Goal: Information Seeking & Learning: Learn about a topic

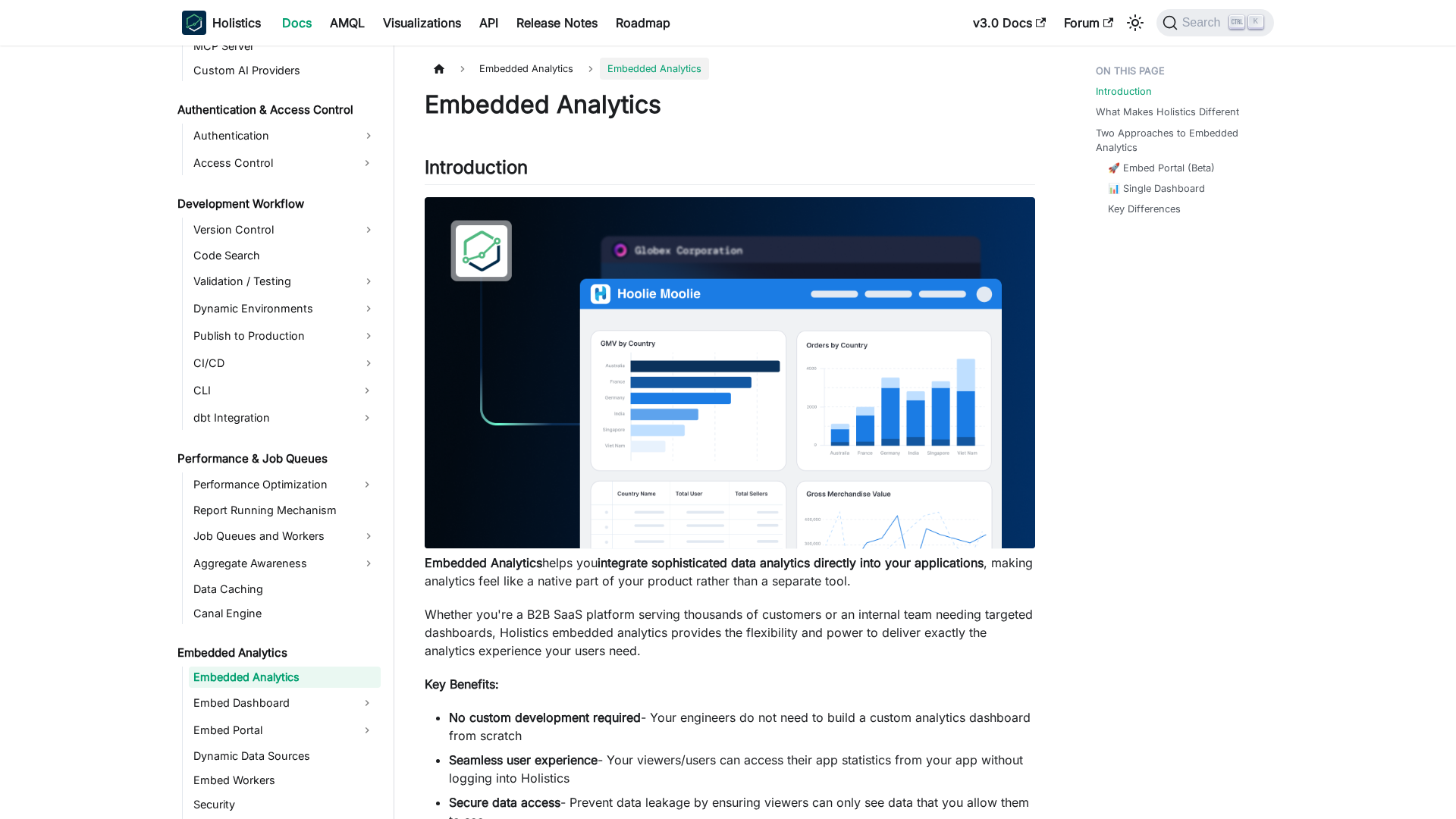
scroll to position [1034, 0]
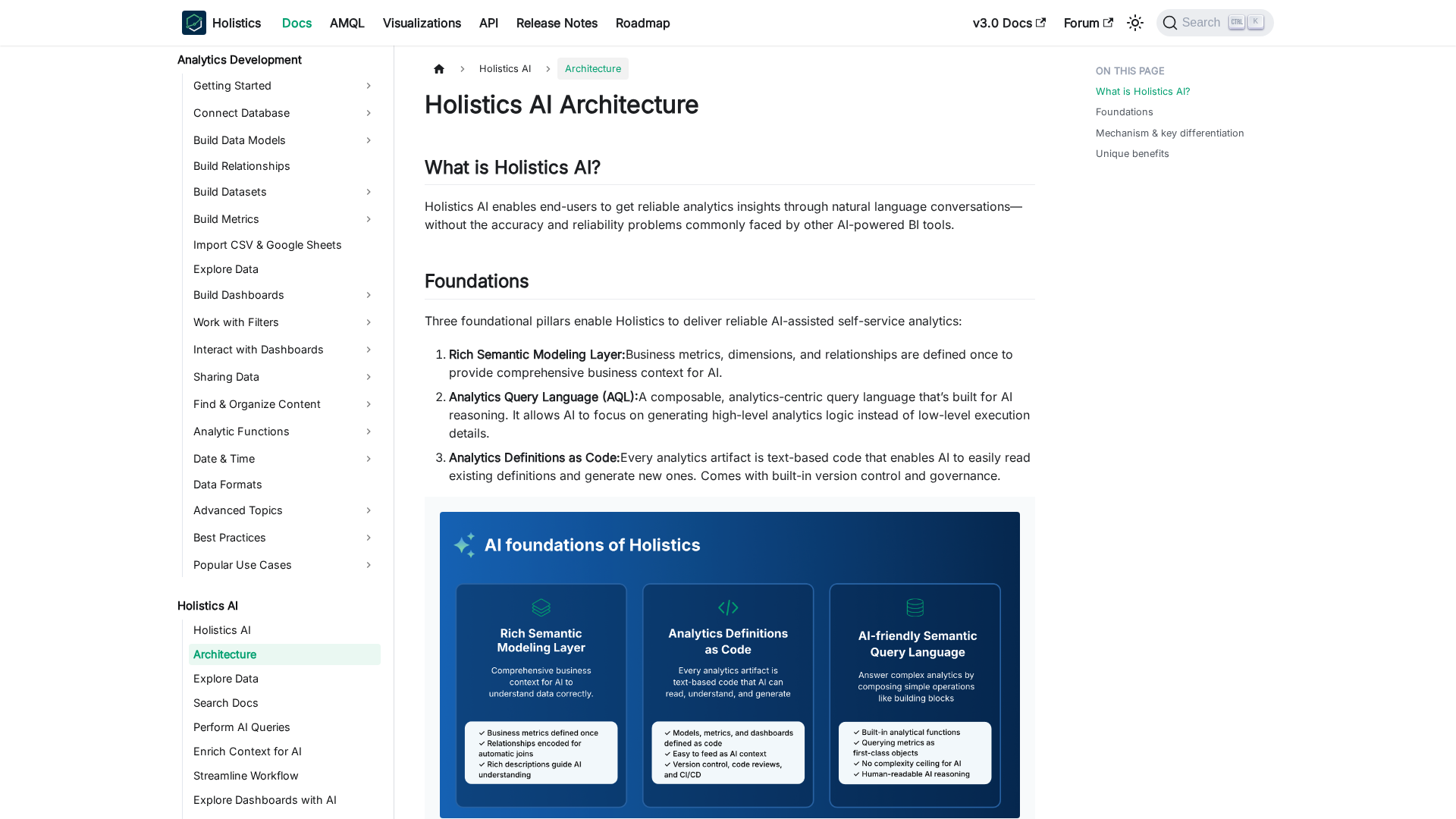
scroll to position [234, 0]
